Goal: Task Accomplishment & Management: Manage account settings

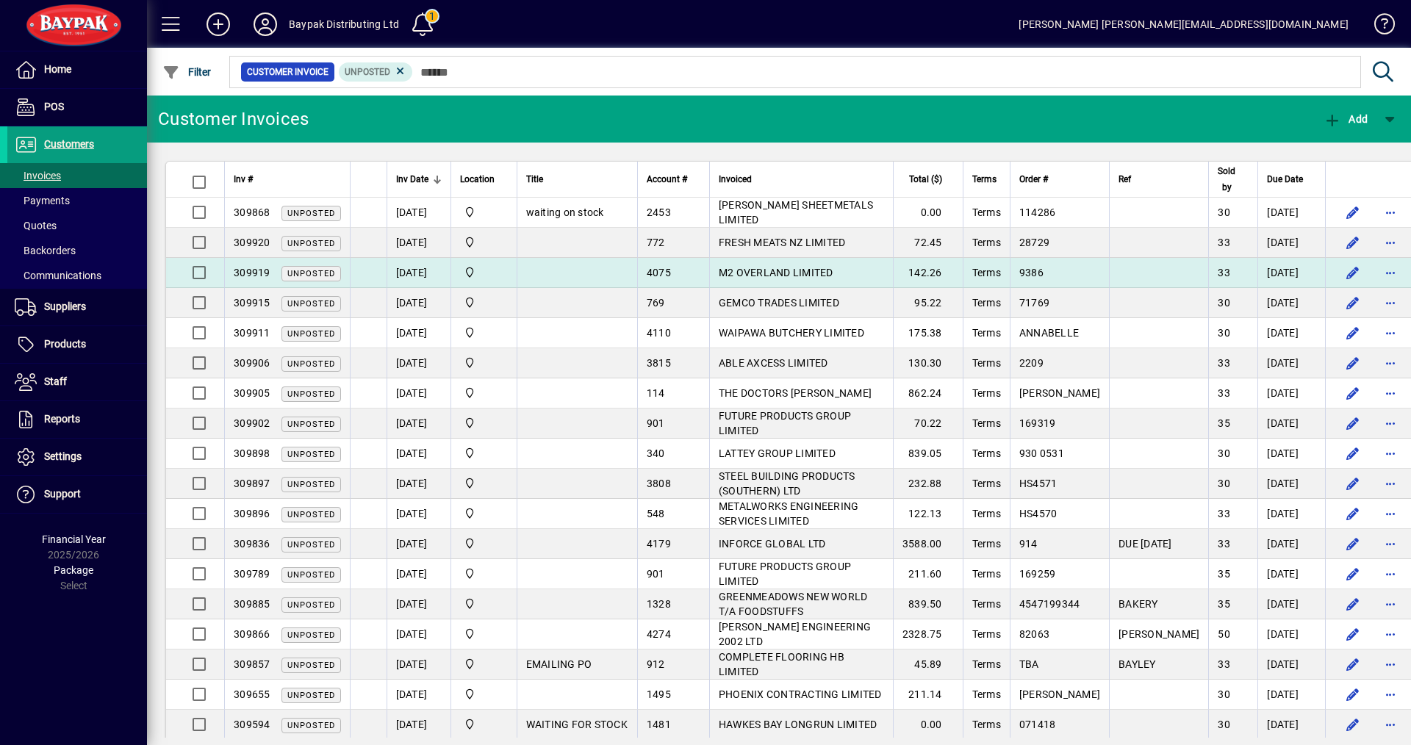
click at [778, 278] on span "M2 OVERLAND LIMITED" at bounding box center [776, 273] width 115 height 12
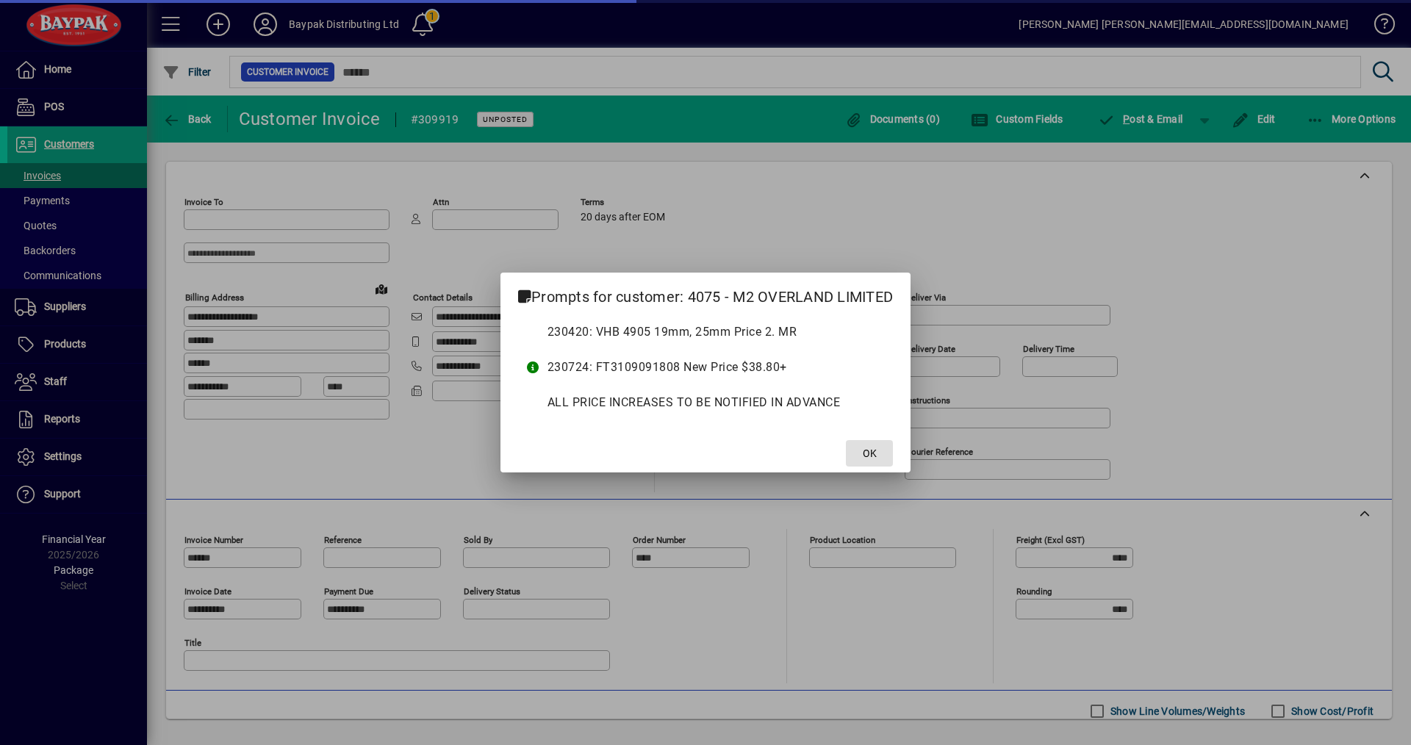
type input "**********"
click at [871, 454] on span "OK" at bounding box center [870, 453] width 14 height 15
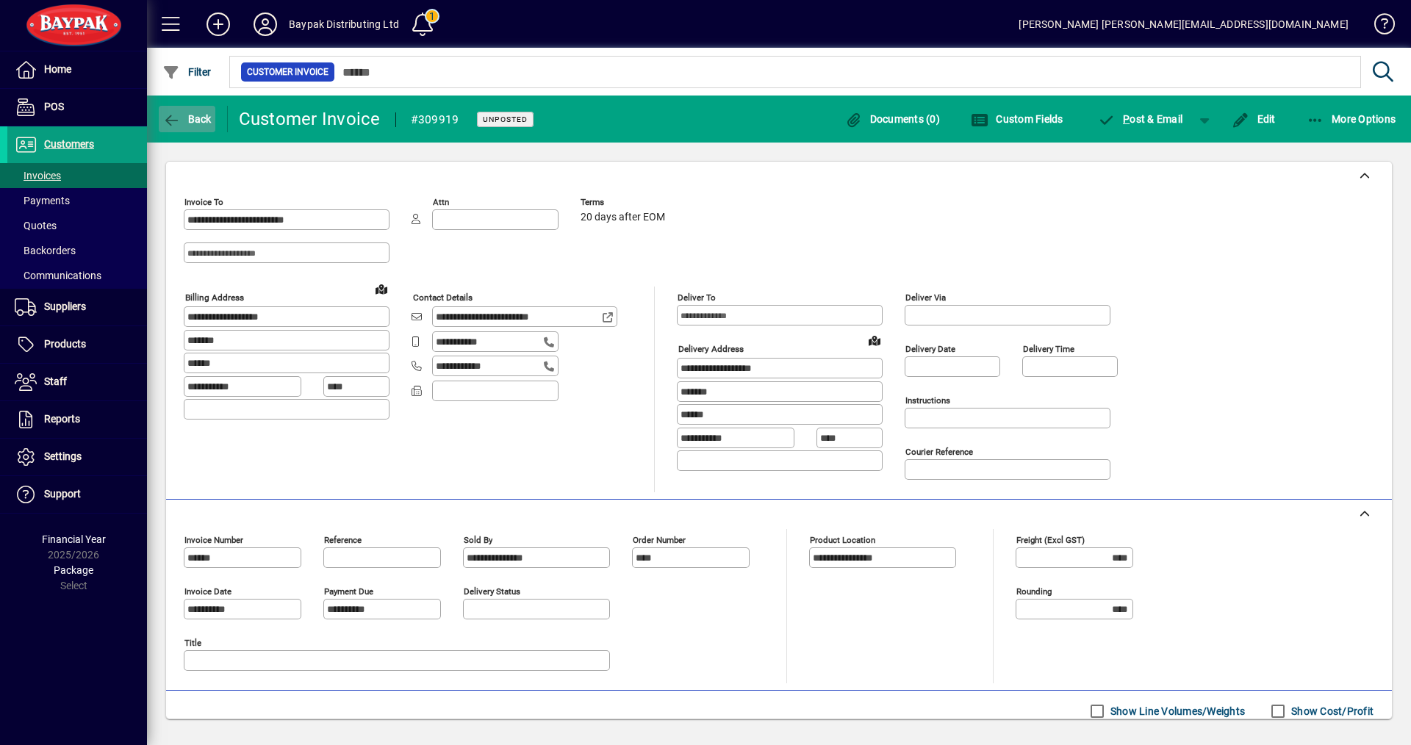
click at [207, 123] on span "Back" at bounding box center [186, 119] width 49 height 12
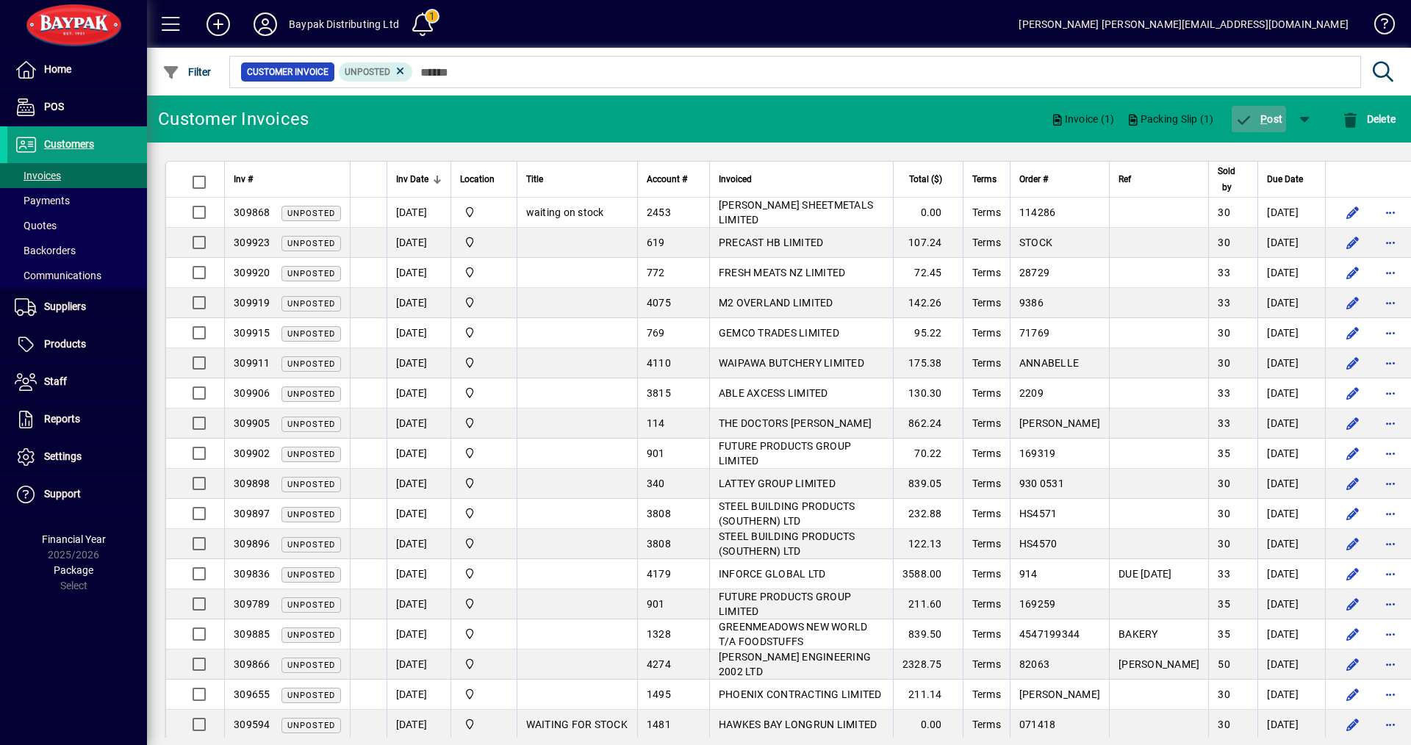
click at [1263, 119] on span "P" at bounding box center [1263, 119] width 7 height 12
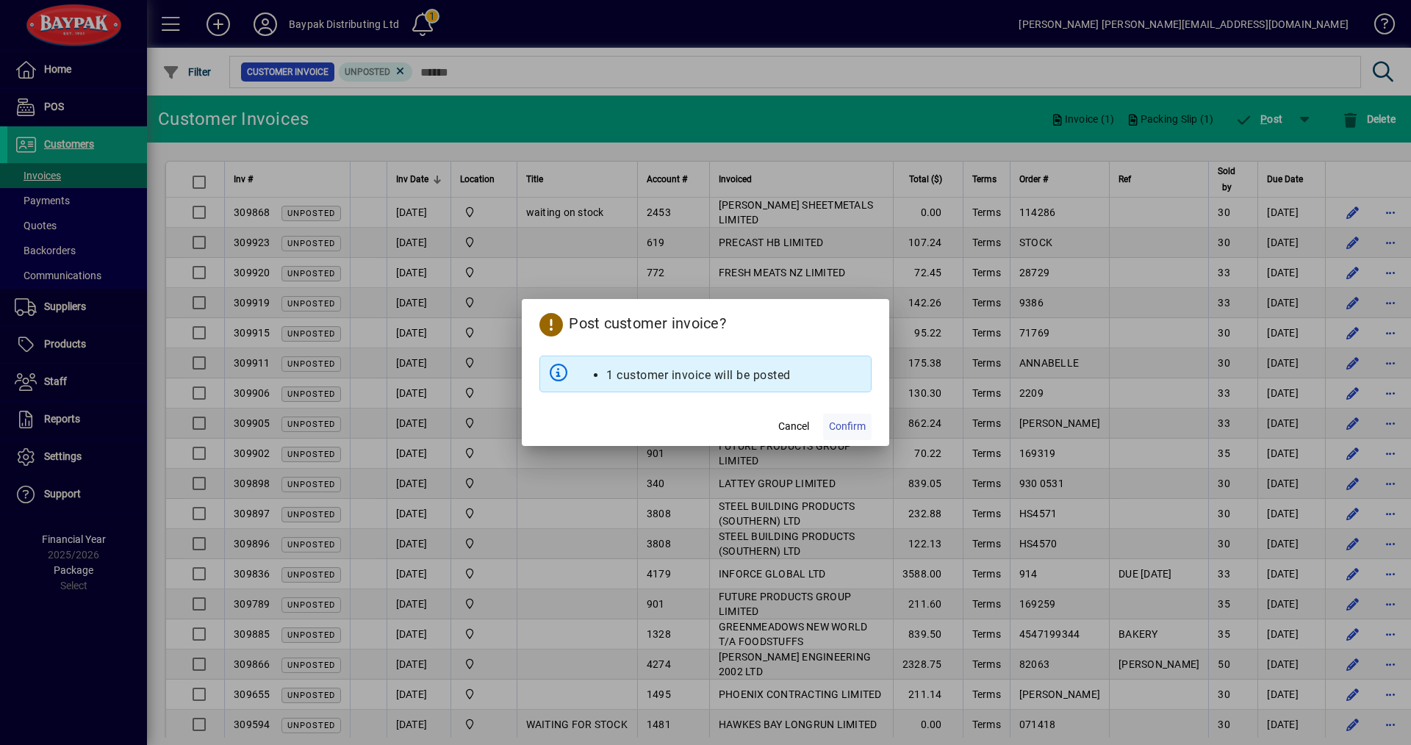
click at [839, 427] on span "Confirm" at bounding box center [847, 426] width 37 height 15
